Goal: Find specific page/section: Find specific page/section

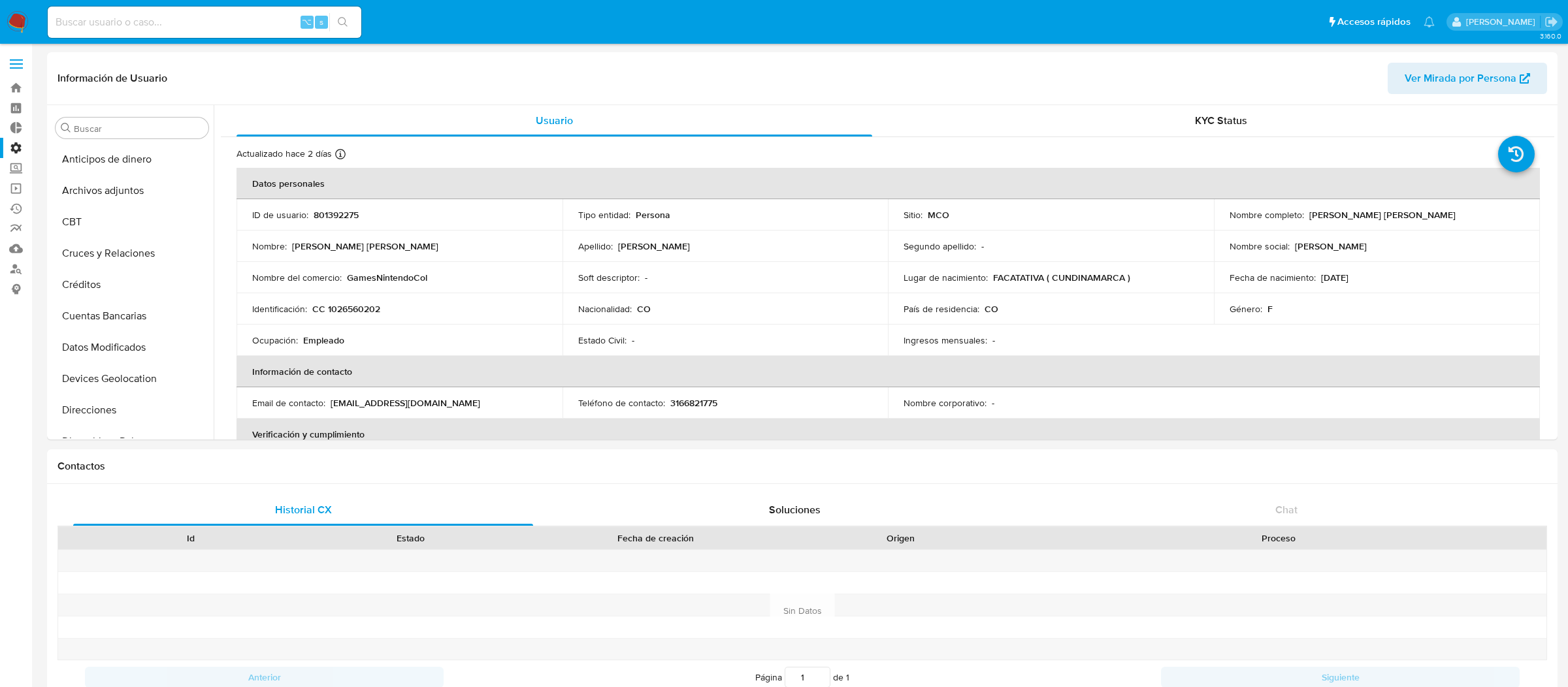
select select "10"
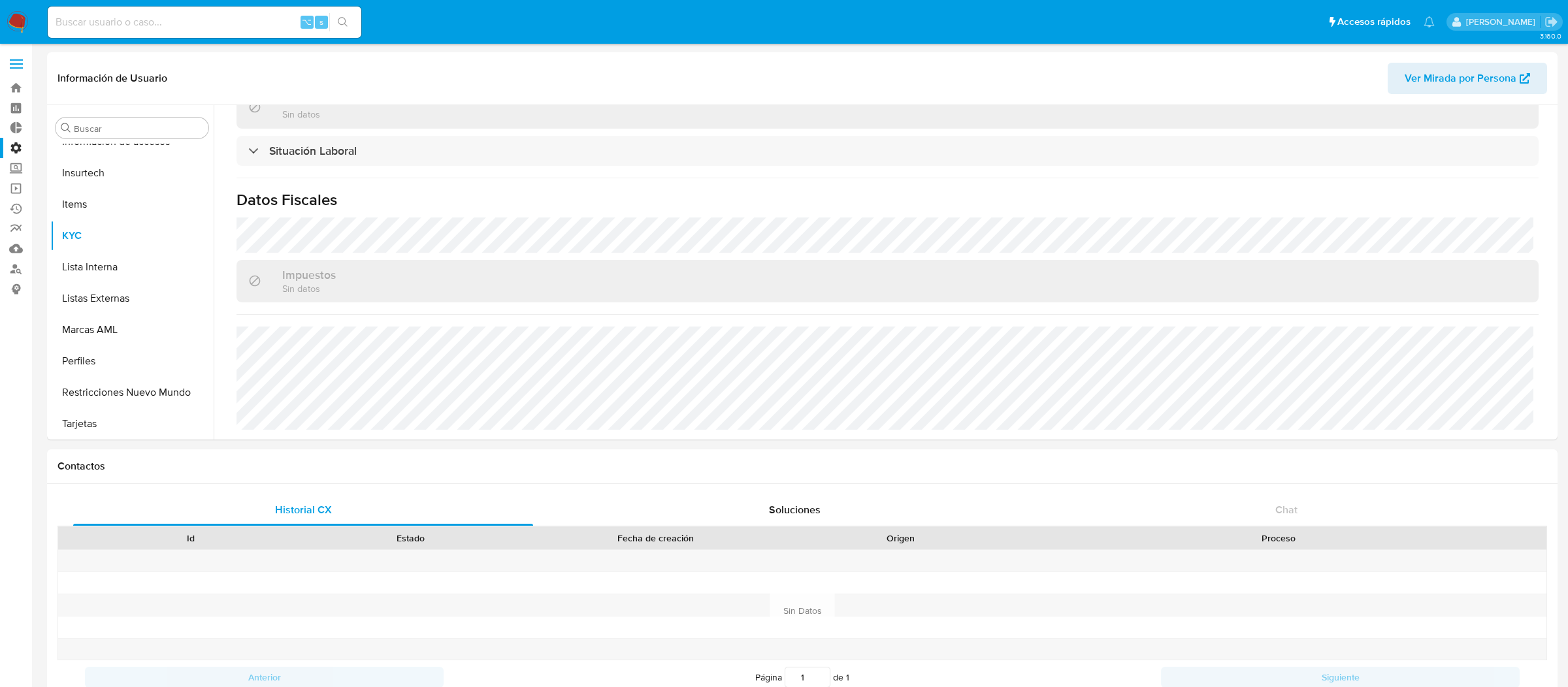
click at [290, 22] on input at bounding box center [204, 21] width 313 height 17
paste input "60380158"
click at [149, 7] on div "60380158 ⌥ s" at bounding box center [204, 21] width 313 height 31
click at [149, 16] on input "60380158" at bounding box center [204, 21] width 313 height 17
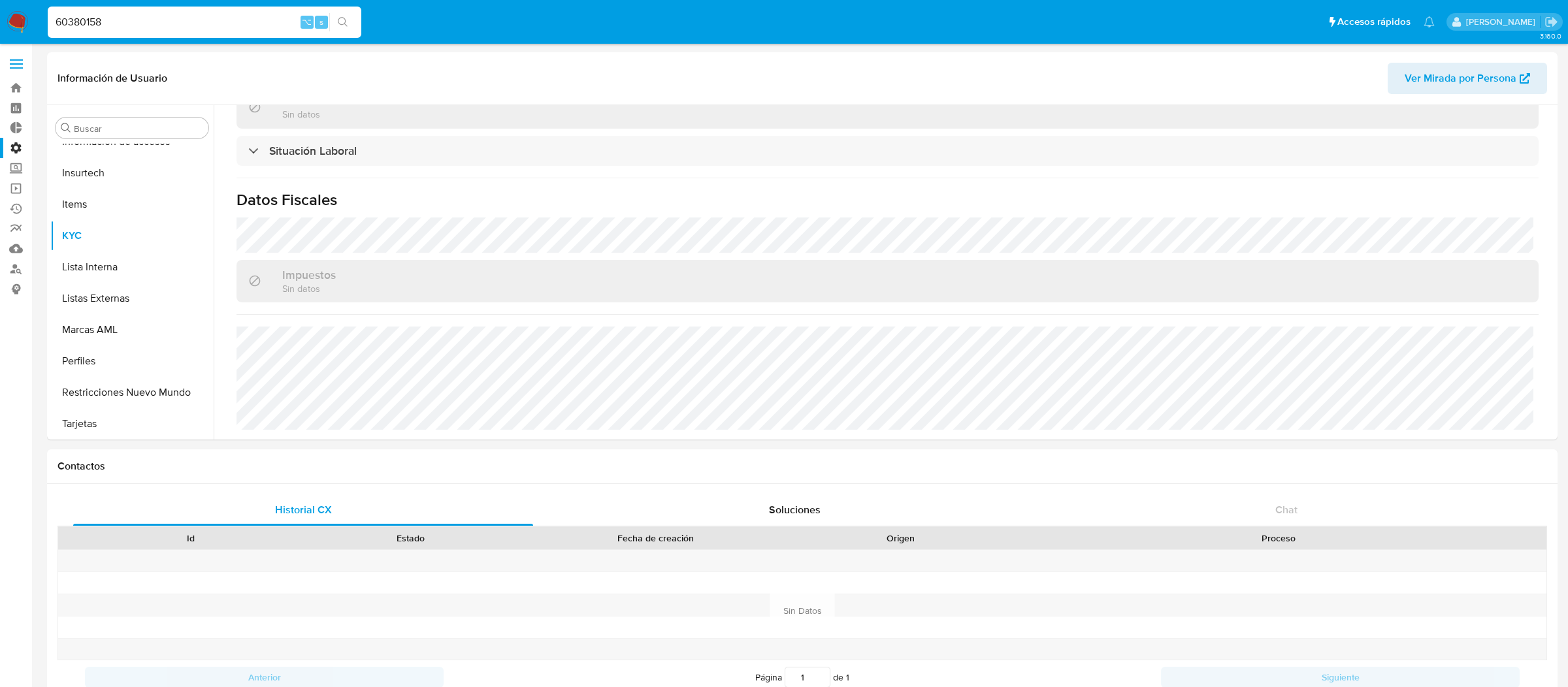
click at [149, 16] on input "60380158" at bounding box center [204, 21] width 313 height 17
click at [130, 24] on input "60380158" at bounding box center [204, 21] width 313 height 17
paste input "280648547"
type input "280648547"
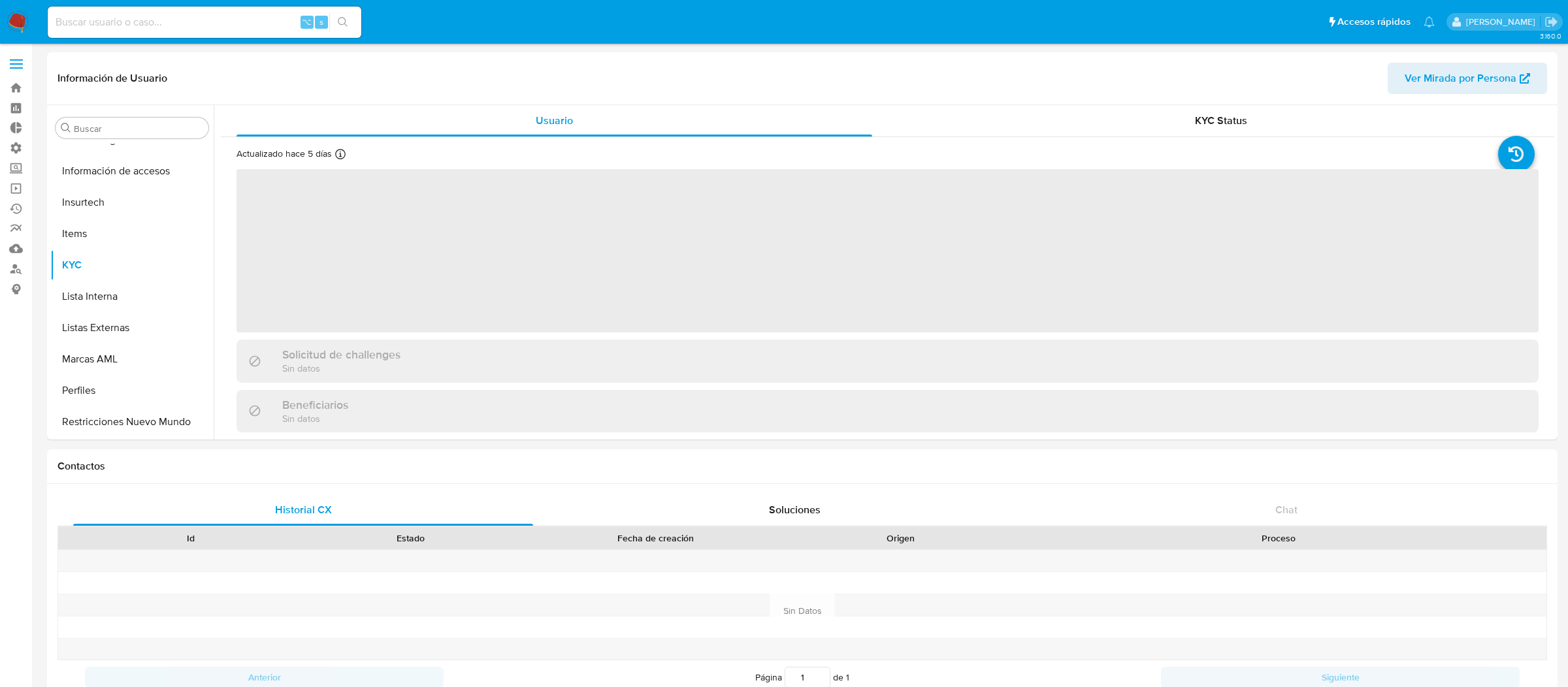
scroll to position [550, 0]
click at [185, 16] on input at bounding box center [204, 21] width 313 height 17
select select "10"
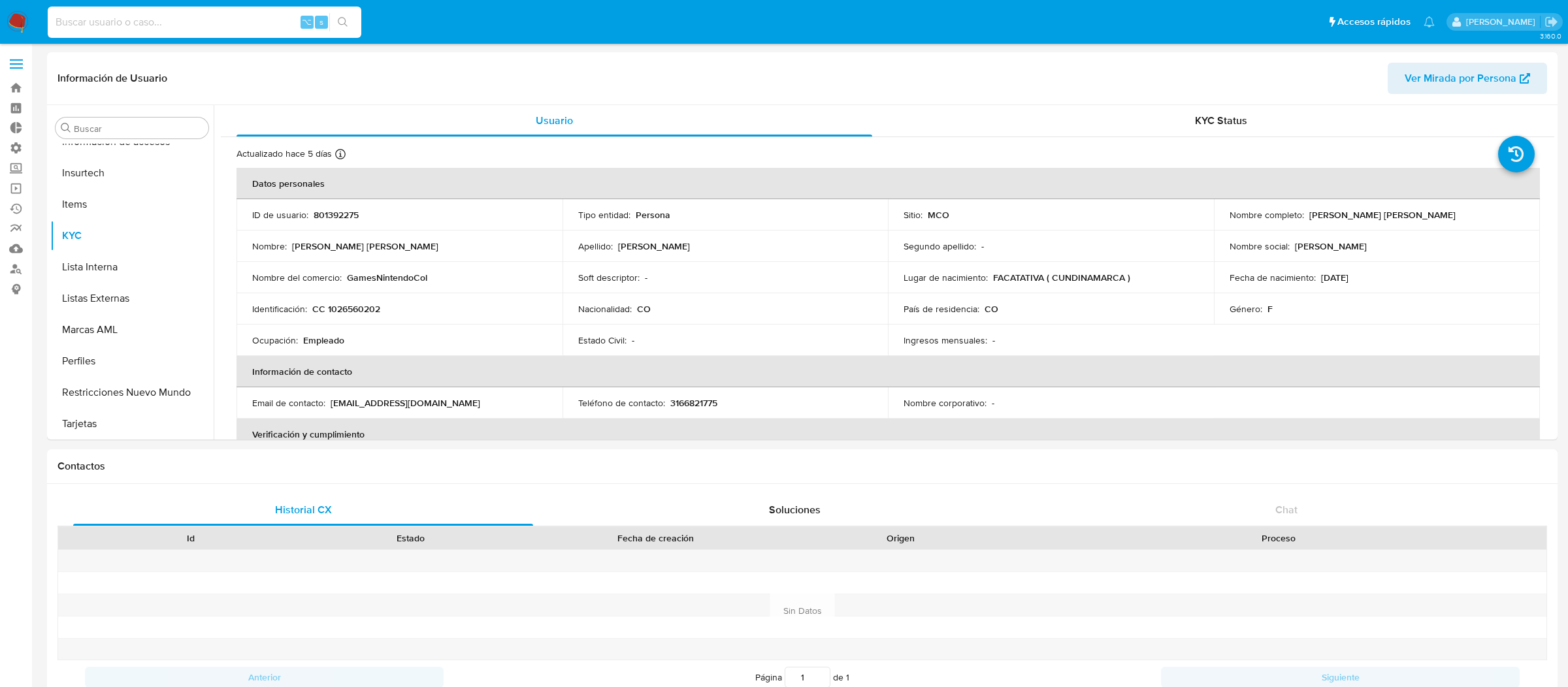
paste input "280648547"
type input "280648547"
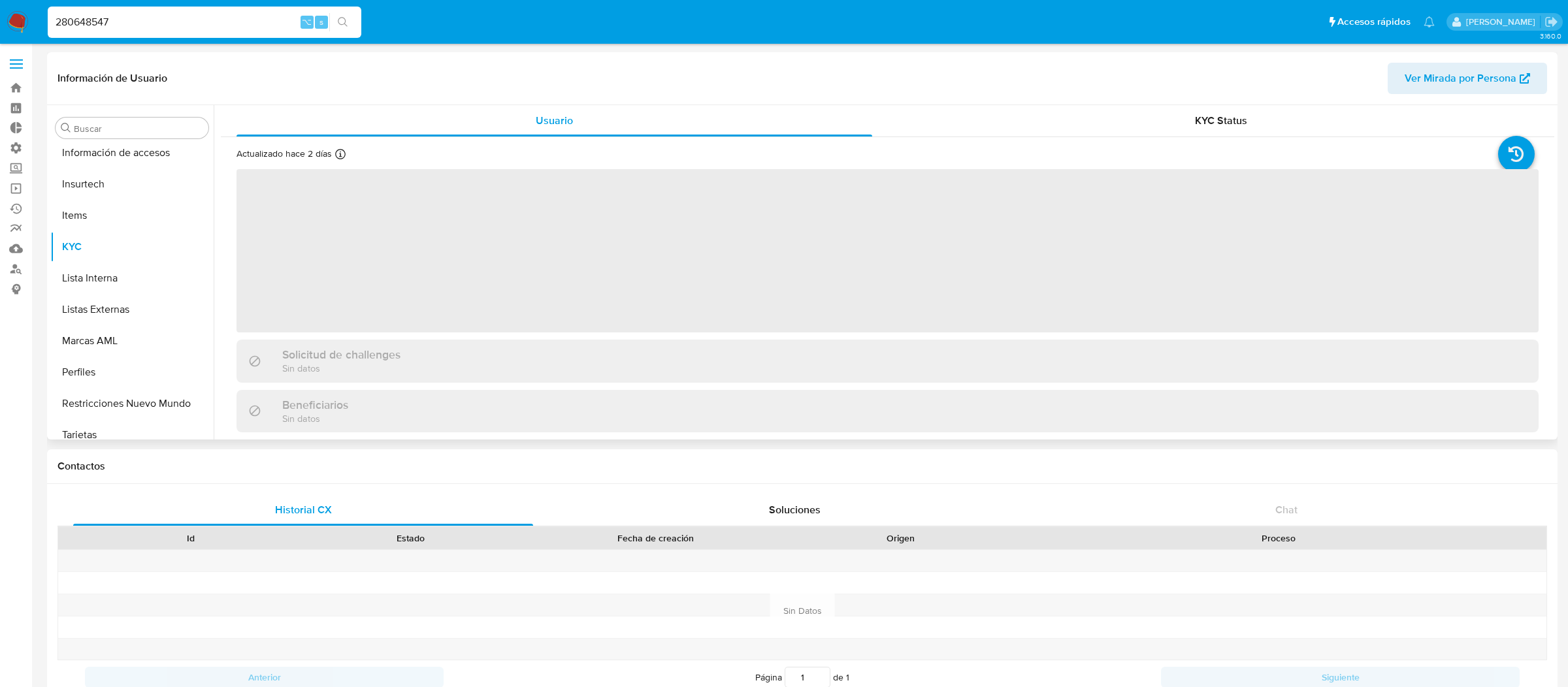
scroll to position [550, 0]
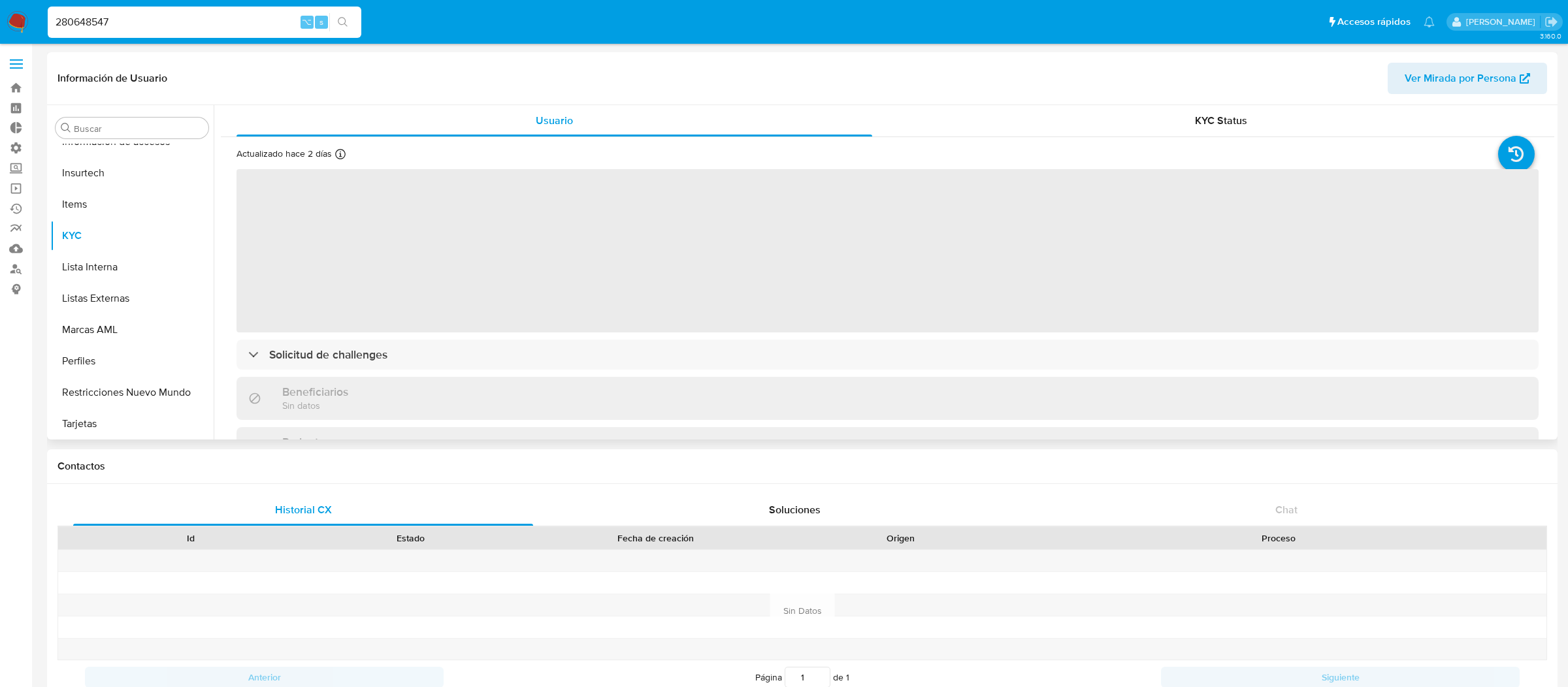
select select "10"
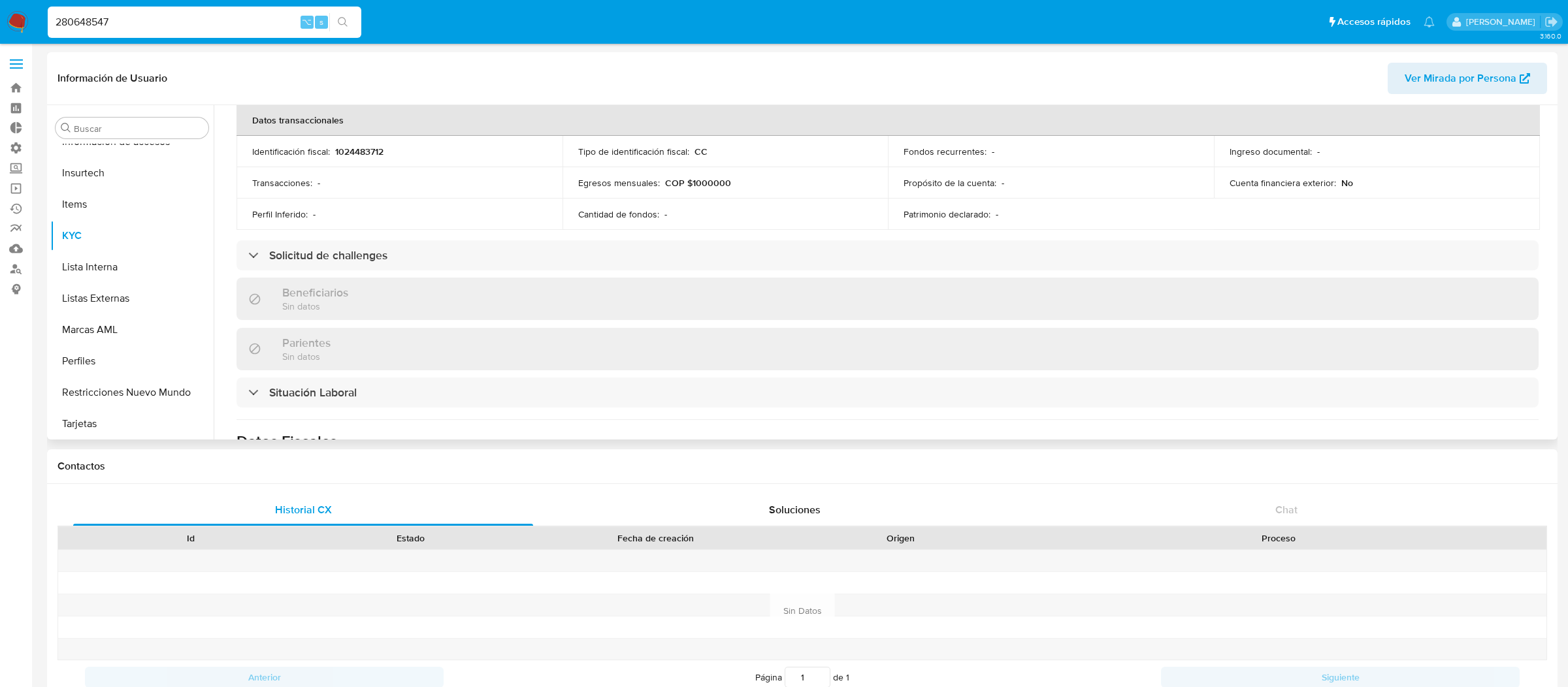
scroll to position [661, 0]
